Goal: Information Seeking & Learning: Learn about a topic

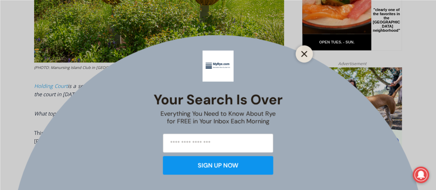
click at [304, 54] on line "Close" at bounding box center [304, 53] width 5 height 5
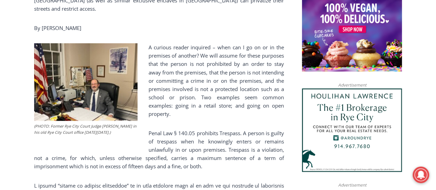
scroll to position [504, 0]
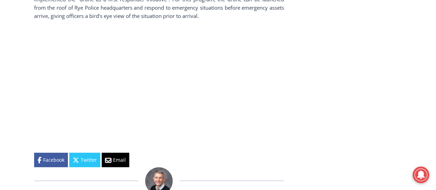
scroll to position [1090, 0]
